Goal: Task Accomplishment & Management: Use online tool/utility

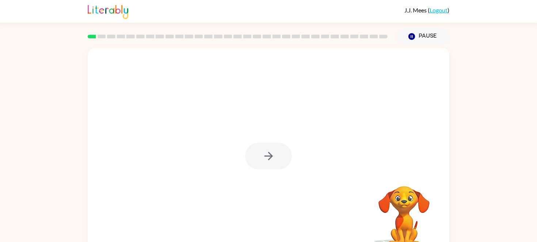
click at [265, 162] on div at bounding box center [268, 156] width 47 height 27
click at [265, 162] on icon "button" at bounding box center [268, 156] width 13 height 13
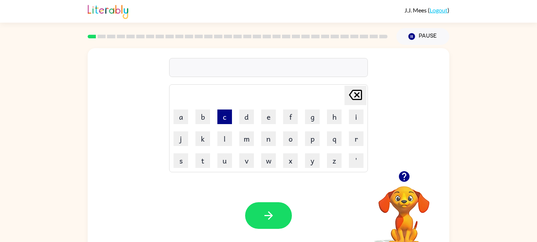
click at [221, 121] on button "c" at bounding box center [224, 117] width 15 height 15
click at [291, 134] on button "o" at bounding box center [290, 138] width 15 height 15
type button "o"
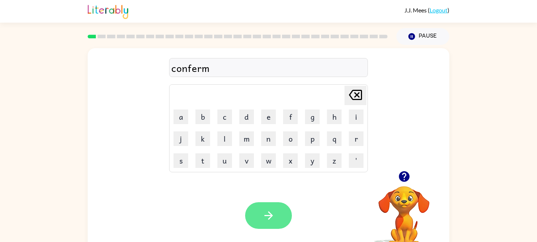
click at [270, 217] on icon "button" at bounding box center [268, 215] width 13 height 13
click at [266, 215] on icon "button" at bounding box center [268, 215] width 8 height 8
click at [260, 215] on button "button" at bounding box center [268, 215] width 47 height 27
click at [270, 215] on icon "button" at bounding box center [268, 215] width 8 height 8
click at [271, 210] on icon "button" at bounding box center [268, 215] width 13 height 13
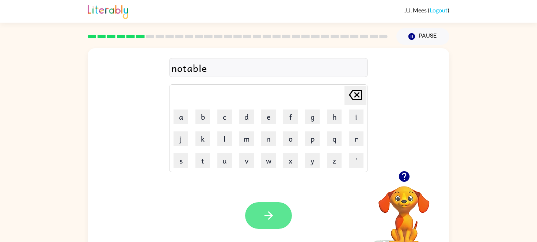
click at [265, 218] on icon "button" at bounding box center [268, 215] width 13 height 13
click at [271, 214] on icon "button" at bounding box center [268, 215] width 13 height 13
click at [264, 220] on icon "button" at bounding box center [268, 215] width 13 height 13
click at [271, 215] on icon "button" at bounding box center [268, 215] width 8 height 8
click at [260, 218] on button "button" at bounding box center [268, 215] width 47 height 27
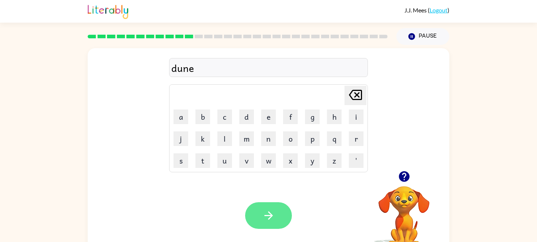
click at [263, 217] on icon "button" at bounding box center [268, 215] width 13 height 13
click at [266, 211] on icon "button" at bounding box center [268, 215] width 13 height 13
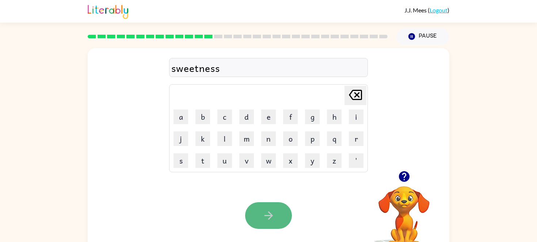
click at [280, 216] on button "button" at bounding box center [268, 215] width 47 height 27
click at [277, 218] on button "button" at bounding box center [268, 215] width 47 height 27
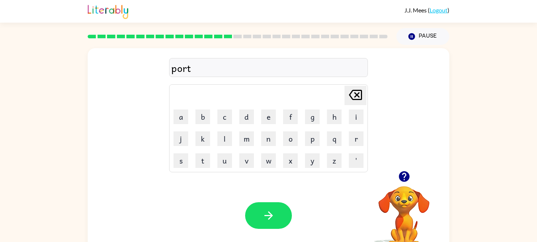
click at [261, 219] on button "button" at bounding box center [268, 215] width 47 height 27
click at [277, 218] on button "button" at bounding box center [268, 215] width 47 height 27
click at [271, 218] on icon "button" at bounding box center [268, 215] width 13 height 13
click at [196, 68] on div "luckeist" at bounding box center [268, 67] width 194 height 15
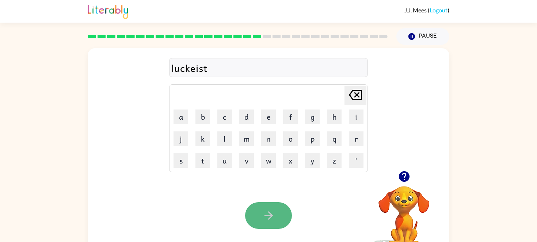
click at [272, 223] on button "button" at bounding box center [268, 215] width 47 height 27
click at [272, 222] on button "button" at bounding box center [268, 215] width 47 height 27
click at [276, 215] on button "button" at bounding box center [268, 215] width 47 height 27
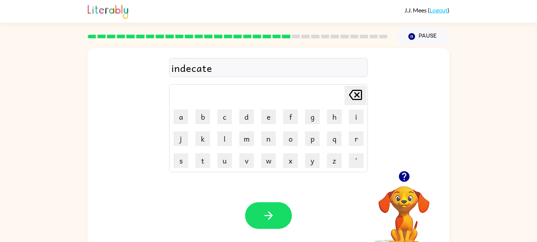
click at [276, 215] on button "button" at bounding box center [268, 215] width 47 height 27
click at [273, 216] on icon "button" at bounding box center [268, 215] width 13 height 13
click at [271, 215] on icon "button" at bounding box center [268, 215] width 8 height 8
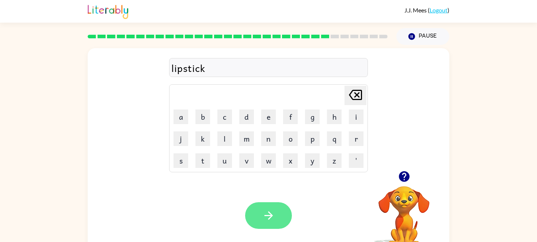
click at [274, 215] on icon "button" at bounding box center [268, 215] width 13 height 13
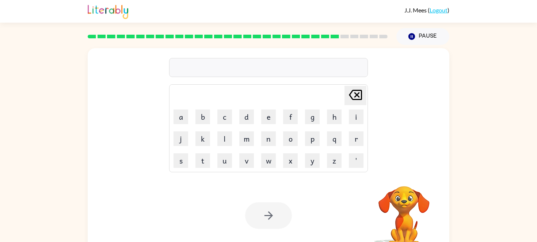
click at [305, 179] on div "Your browser must support playing .mp4 files to use Literably. Please try using…" at bounding box center [269, 216] width 362 height 82
click at [397, 202] on video "Your browser must support playing .mp4 files to use Literably. Please try using…" at bounding box center [403, 211] width 73 height 73
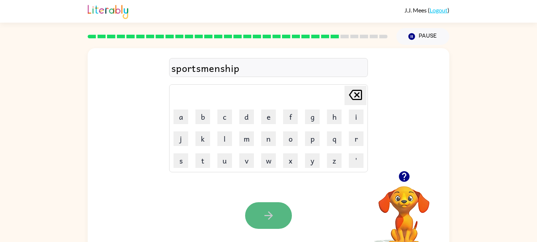
click at [256, 207] on button "button" at bounding box center [268, 215] width 47 height 27
click at [262, 217] on icon "button" at bounding box center [268, 215] width 13 height 13
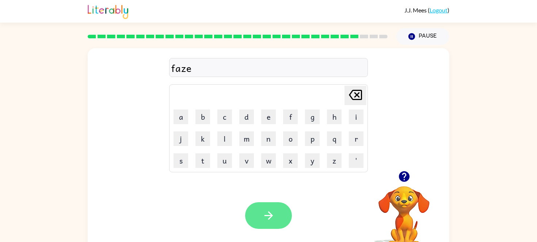
click at [262, 215] on icon "button" at bounding box center [268, 215] width 13 height 13
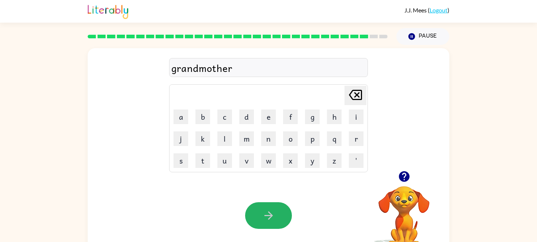
click at [262, 215] on icon "button" at bounding box center [268, 215] width 13 height 13
click at [261, 214] on button "button" at bounding box center [268, 215] width 47 height 27
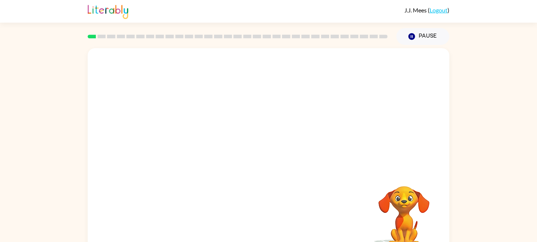
click at [191, 142] on video "Your browser must support playing .mp4 files to use Literably. Please try using…" at bounding box center [269, 109] width 362 height 123
click at [280, 155] on div at bounding box center [268, 156] width 47 height 27
click at [280, 155] on button "button" at bounding box center [268, 156] width 47 height 27
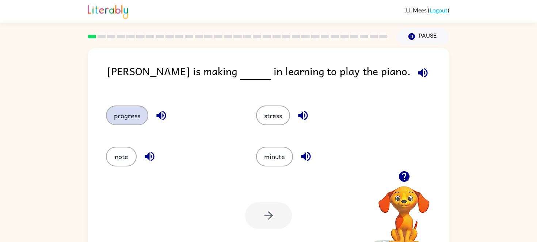
click at [116, 113] on button "progress" at bounding box center [127, 116] width 42 height 20
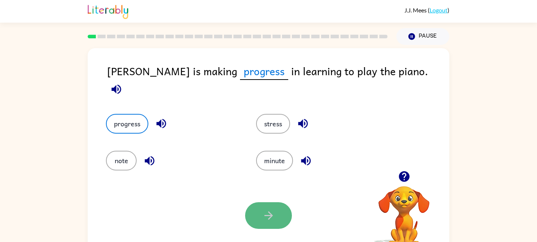
click at [264, 214] on icon "button" at bounding box center [268, 215] width 13 height 13
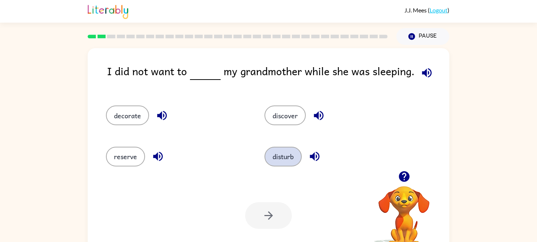
click at [285, 159] on button "disturb" at bounding box center [282, 157] width 37 height 20
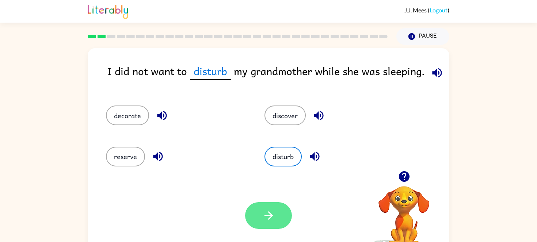
click at [267, 211] on icon "button" at bounding box center [268, 215] width 13 height 13
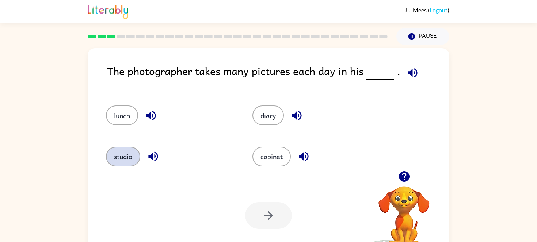
click at [117, 154] on button "studio" at bounding box center [123, 157] width 34 height 20
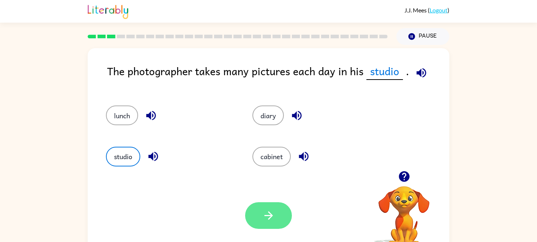
click at [251, 225] on button "button" at bounding box center [268, 215] width 47 height 27
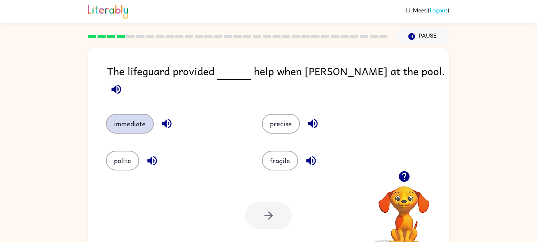
click at [111, 114] on button "immediate" at bounding box center [130, 124] width 48 height 20
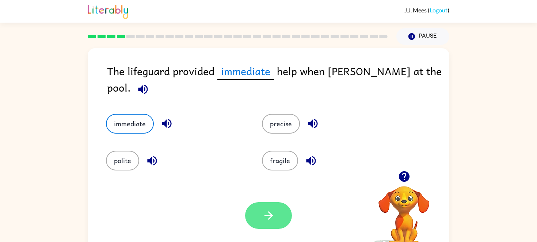
click at [268, 217] on icon "button" at bounding box center [268, 215] width 13 height 13
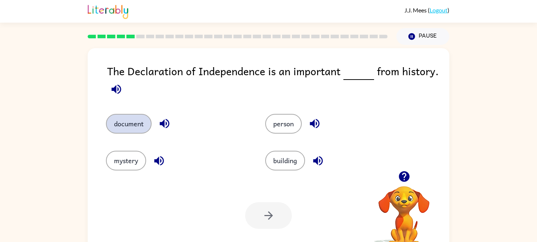
click at [140, 115] on button "document" at bounding box center [129, 124] width 46 height 20
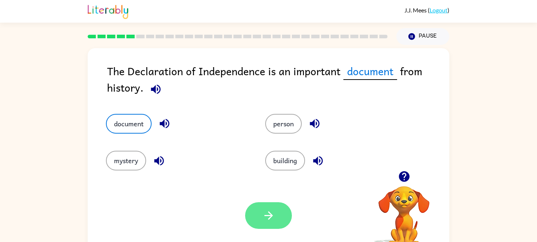
click at [268, 220] on icon "button" at bounding box center [268, 215] width 8 height 8
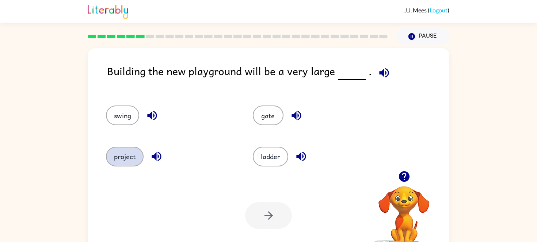
click at [120, 157] on button "project" at bounding box center [125, 157] width 38 height 20
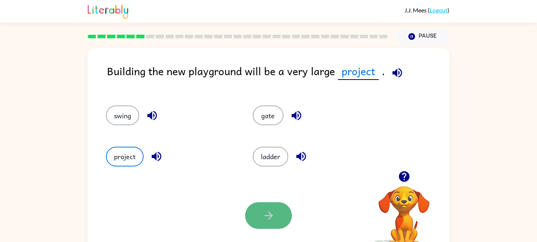
click at [275, 224] on button "button" at bounding box center [268, 215] width 47 height 27
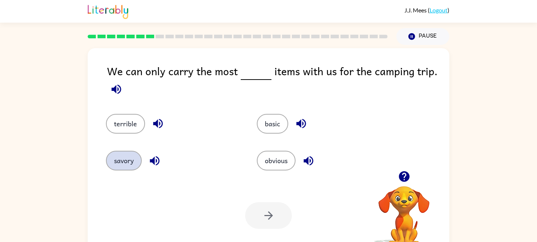
click at [125, 155] on button "savory" at bounding box center [124, 161] width 36 height 20
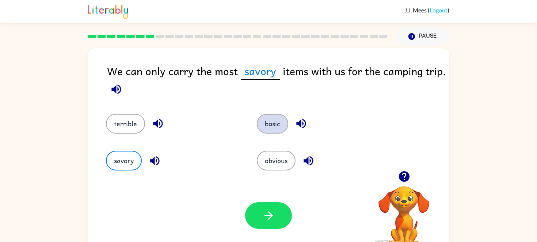
click at [272, 122] on button "basic" at bounding box center [272, 124] width 31 height 20
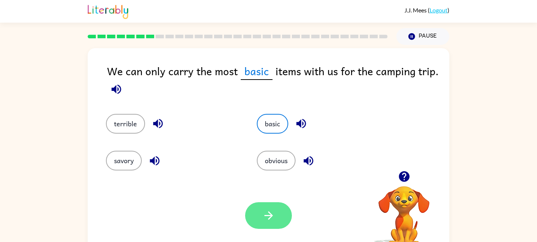
click at [263, 205] on button "button" at bounding box center [268, 215] width 47 height 27
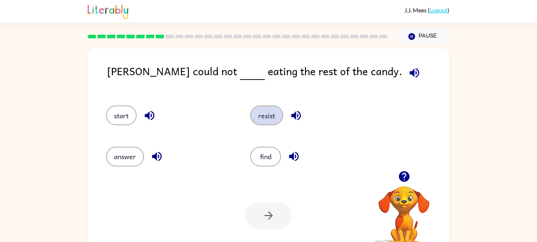
click at [272, 124] on button "resist" at bounding box center [266, 116] width 33 height 20
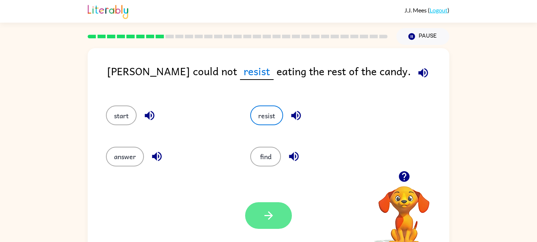
click at [249, 219] on button "button" at bounding box center [268, 215] width 47 height 27
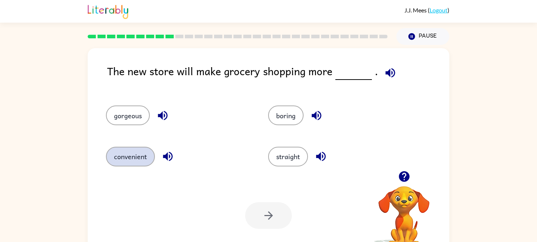
click at [127, 158] on button "convenient" at bounding box center [130, 157] width 49 height 20
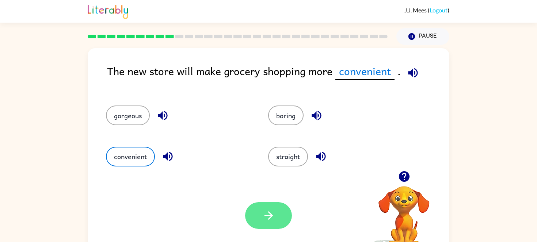
click at [262, 213] on icon "button" at bounding box center [268, 215] width 13 height 13
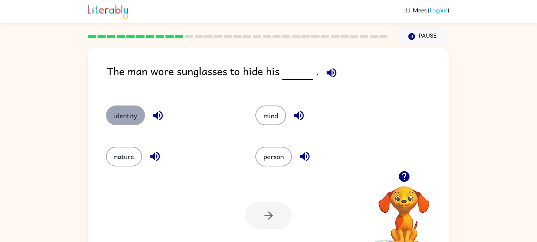
click at [127, 124] on button "identity" at bounding box center [125, 116] width 39 height 20
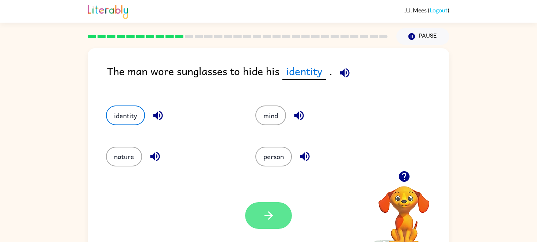
click at [273, 224] on button "button" at bounding box center [268, 215] width 47 height 27
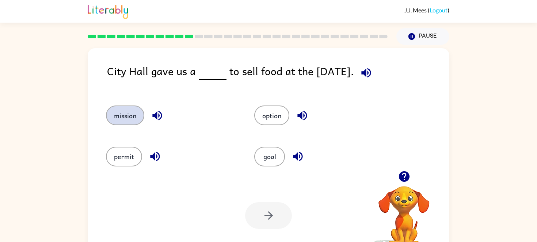
click at [108, 117] on button "mission" at bounding box center [125, 116] width 38 height 20
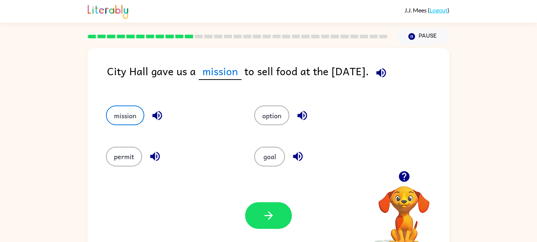
click at [261, 215] on button "button" at bounding box center [268, 215] width 47 height 27
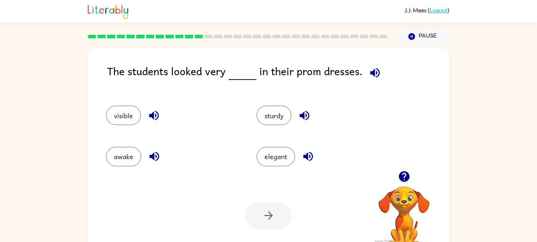
click at [280, 144] on div "elegant" at bounding box center [318, 153] width 150 height 41
click at [275, 154] on button "elegant" at bounding box center [275, 157] width 39 height 20
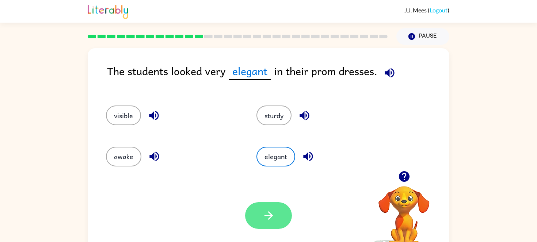
click at [252, 219] on button "button" at bounding box center [268, 215] width 47 height 27
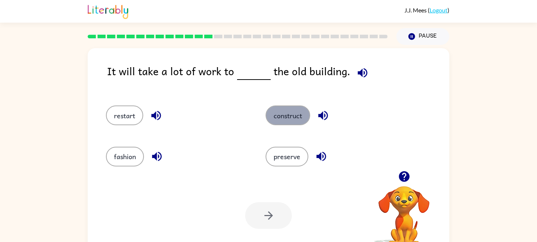
click at [285, 111] on button "construct" at bounding box center [288, 116] width 45 height 20
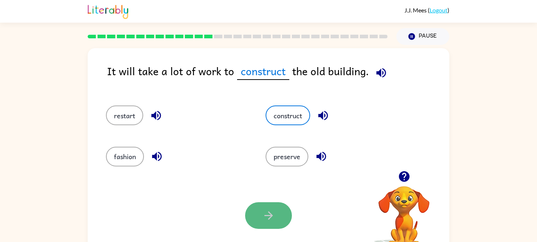
click at [273, 211] on icon "button" at bounding box center [268, 215] width 13 height 13
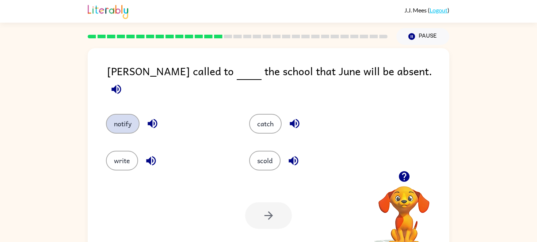
click at [124, 114] on button "notify" at bounding box center [123, 124] width 34 height 20
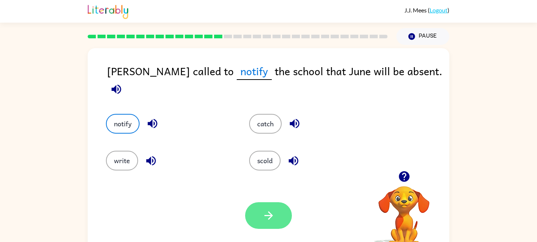
click at [263, 215] on icon "button" at bounding box center [268, 215] width 13 height 13
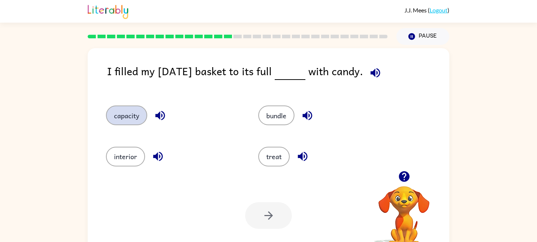
click at [135, 114] on button "capacity" at bounding box center [126, 116] width 41 height 20
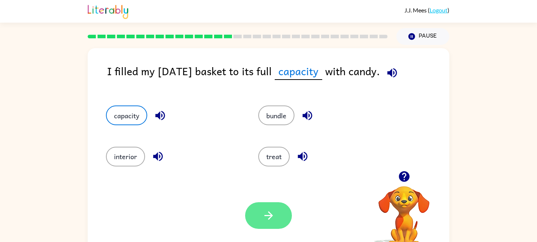
click at [278, 219] on button "button" at bounding box center [268, 215] width 47 height 27
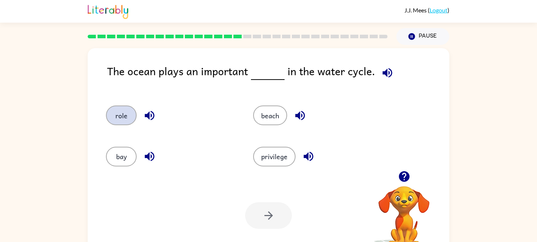
click at [119, 118] on button "role" at bounding box center [121, 116] width 31 height 20
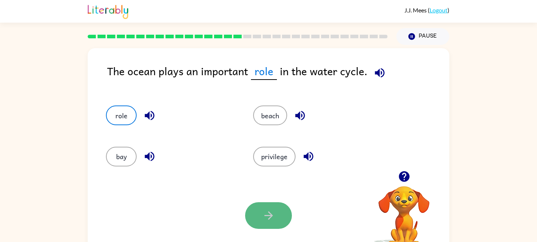
click at [265, 221] on icon "button" at bounding box center [268, 215] width 13 height 13
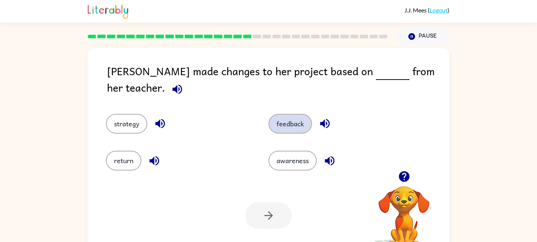
click at [293, 120] on button "feedback" at bounding box center [289, 124] width 43 height 20
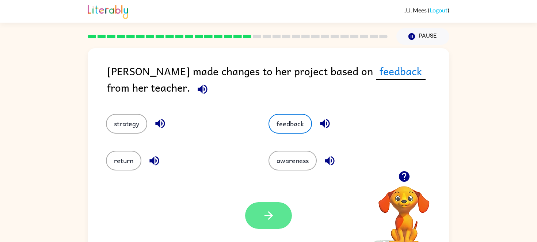
click at [268, 214] on icon "button" at bounding box center [268, 215] width 13 height 13
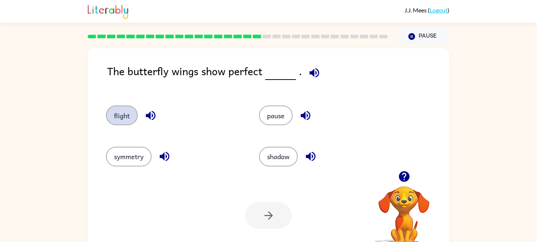
click at [112, 118] on button "flight" at bounding box center [122, 116] width 32 height 20
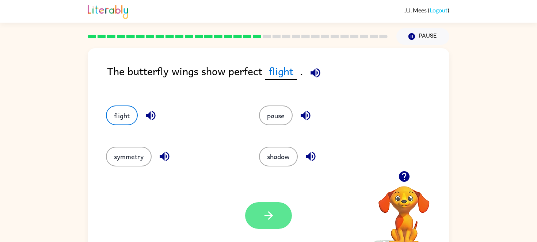
click at [264, 213] on icon "button" at bounding box center [268, 215] width 13 height 13
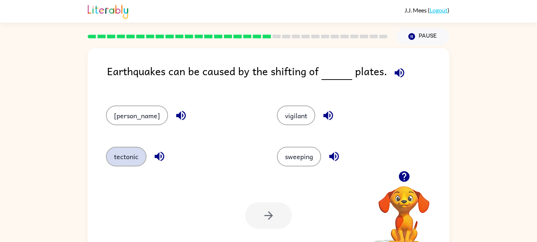
click at [125, 150] on button "tectonic" at bounding box center [126, 157] width 41 height 20
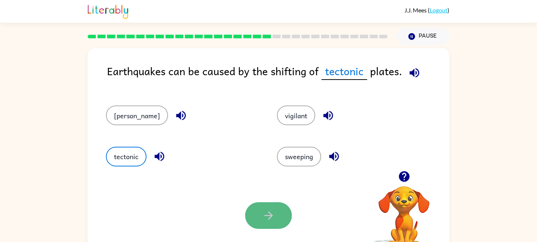
click at [274, 221] on icon "button" at bounding box center [268, 215] width 13 height 13
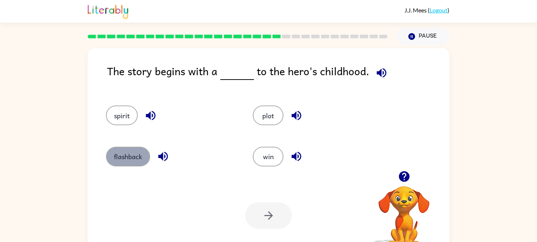
click at [121, 149] on button "flashback" at bounding box center [128, 157] width 44 height 20
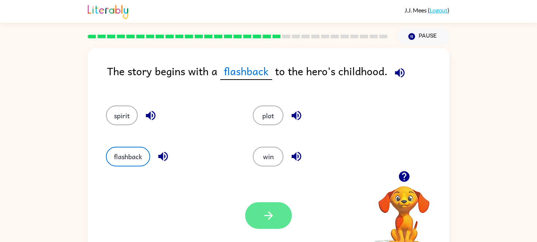
click at [255, 207] on button "button" at bounding box center [268, 215] width 47 height 27
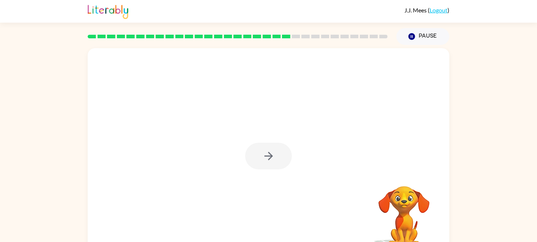
click at [274, 154] on div at bounding box center [268, 156] width 47 height 27
click at [274, 154] on icon "button" at bounding box center [268, 156] width 13 height 13
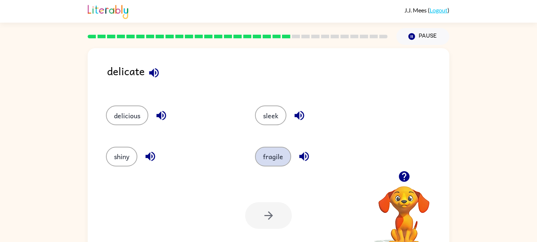
click at [260, 159] on button "fragile" at bounding box center [273, 157] width 36 height 20
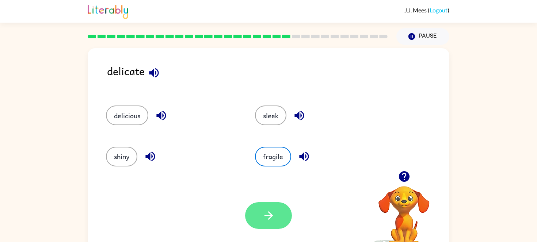
click at [254, 211] on button "button" at bounding box center [268, 215] width 47 height 27
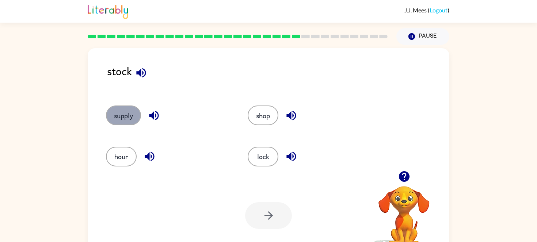
click at [129, 121] on button "supply" at bounding box center [123, 116] width 35 height 20
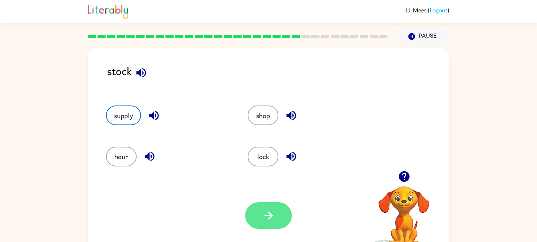
click at [262, 220] on icon "button" at bounding box center [268, 215] width 13 height 13
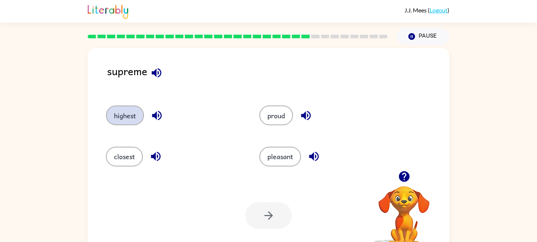
click at [130, 115] on button "highest" at bounding box center [125, 116] width 38 height 20
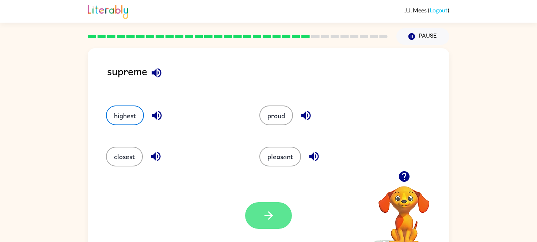
click at [258, 206] on button "button" at bounding box center [268, 215] width 47 height 27
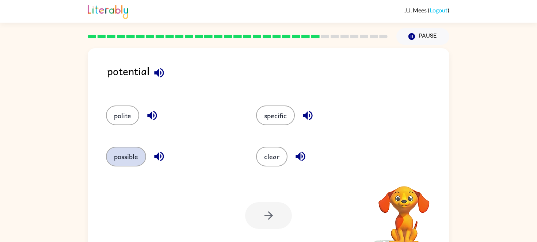
click at [140, 155] on button "possible" at bounding box center [126, 157] width 40 height 20
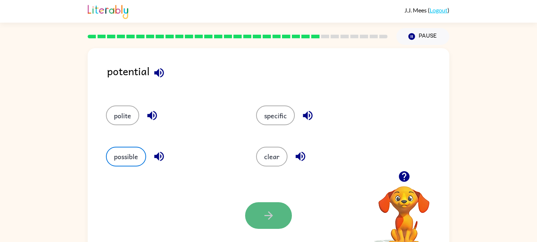
click at [287, 208] on button "button" at bounding box center [268, 215] width 47 height 27
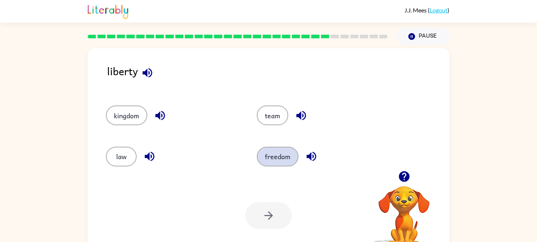
click at [272, 156] on button "freedom" at bounding box center [278, 157] width 42 height 20
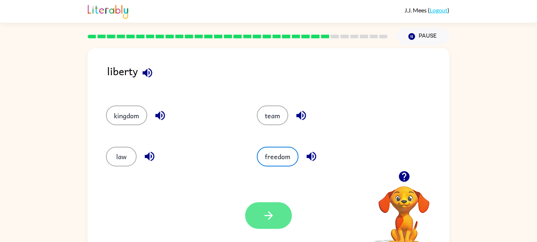
click at [270, 214] on icon "button" at bounding box center [268, 215] width 8 height 8
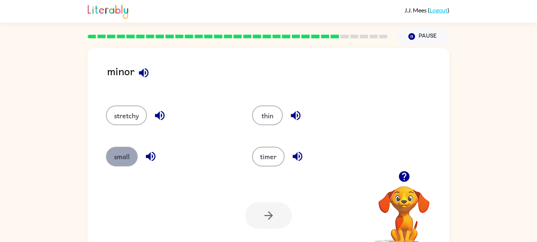
click at [111, 163] on button "small" at bounding box center [122, 157] width 32 height 20
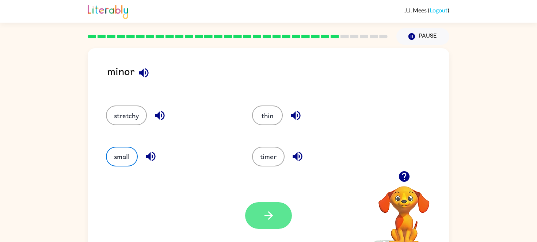
click at [255, 215] on button "button" at bounding box center [268, 215] width 47 height 27
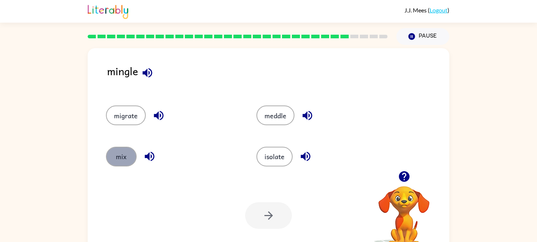
click at [122, 148] on button "mix" at bounding box center [121, 157] width 31 height 20
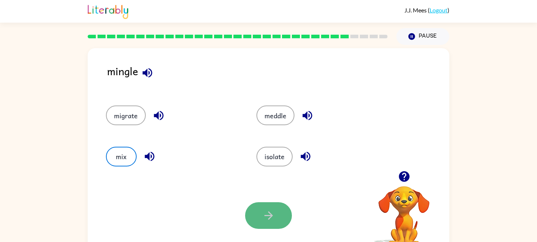
click at [270, 222] on icon "button" at bounding box center [268, 215] width 13 height 13
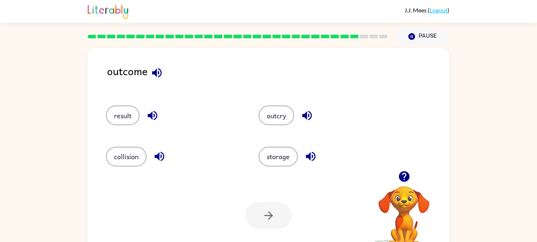
click at [110, 125] on div "result" at bounding box center [174, 116] width 136 height 20
click at [127, 116] on button "result" at bounding box center [123, 116] width 34 height 20
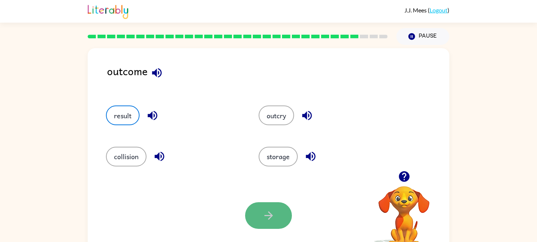
click at [255, 213] on button "button" at bounding box center [268, 215] width 47 height 27
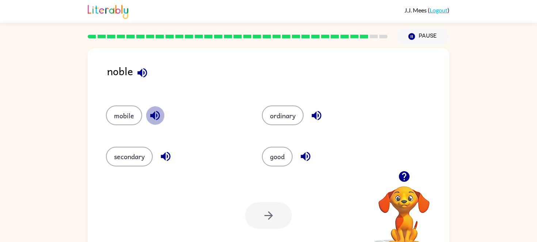
click at [149, 119] on icon "button" at bounding box center [155, 115] width 13 height 13
click at [160, 158] on icon "button" at bounding box center [165, 156] width 13 height 13
click at [272, 114] on button "ordinary" at bounding box center [283, 116] width 42 height 20
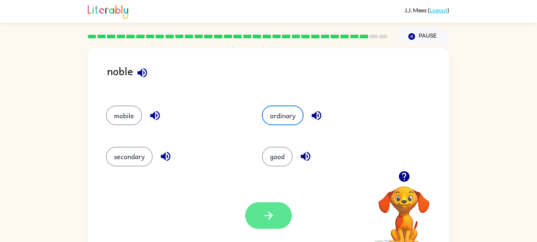
click at [257, 208] on button "button" at bounding box center [268, 215] width 47 height 27
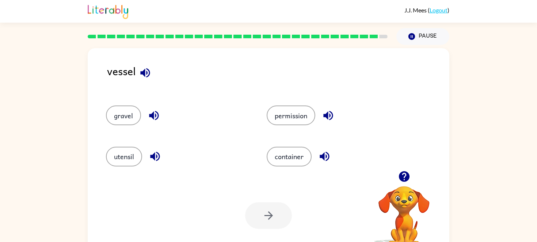
click at [147, 79] on icon "button" at bounding box center [145, 72] width 13 height 13
click at [148, 78] on icon "button" at bounding box center [145, 72] width 13 height 13
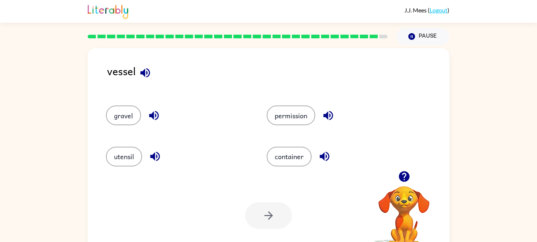
click at [148, 78] on icon "button" at bounding box center [145, 72] width 13 height 13
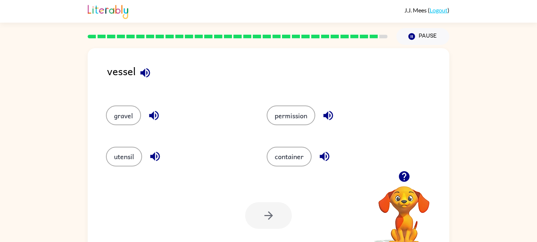
click at [148, 78] on icon "button" at bounding box center [145, 72] width 13 height 13
click at [149, 78] on icon "button" at bounding box center [145, 72] width 13 height 13
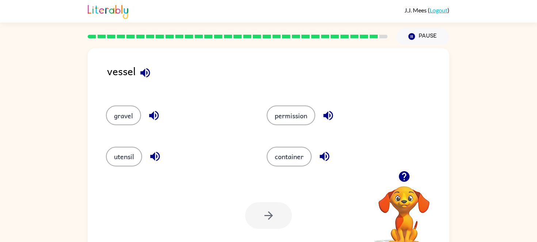
click at [149, 77] on icon "button" at bounding box center [145, 72] width 13 height 13
click at [157, 116] on icon "button" at bounding box center [154, 115] width 13 height 13
click at [156, 162] on icon "button" at bounding box center [155, 156] width 13 height 13
click at [324, 160] on icon "button" at bounding box center [324, 156] width 9 height 9
click at [329, 120] on icon "button" at bounding box center [328, 115] width 13 height 13
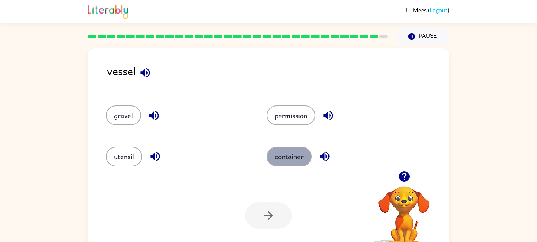
click at [278, 157] on button "container" at bounding box center [289, 157] width 45 height 20
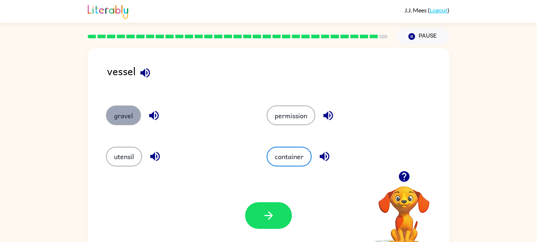
click at [116, 117] on button "gravel" at bounding box center [123, 116] width 35 height 20
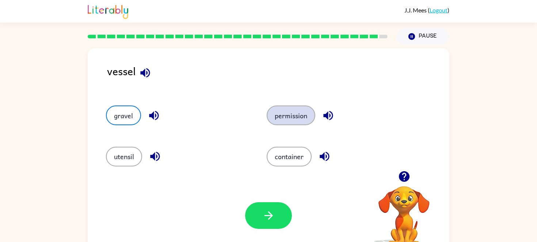
click at [304, 112] on button "permission" at bounding box center [291, 116] width 49 height 20
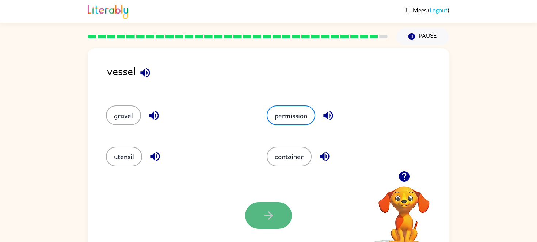
click at [254, 222] on button "button" at bounding box center [268, 215] width 47 height 27
